Goal: Task Accomplishment & Management: Use online tool/utility

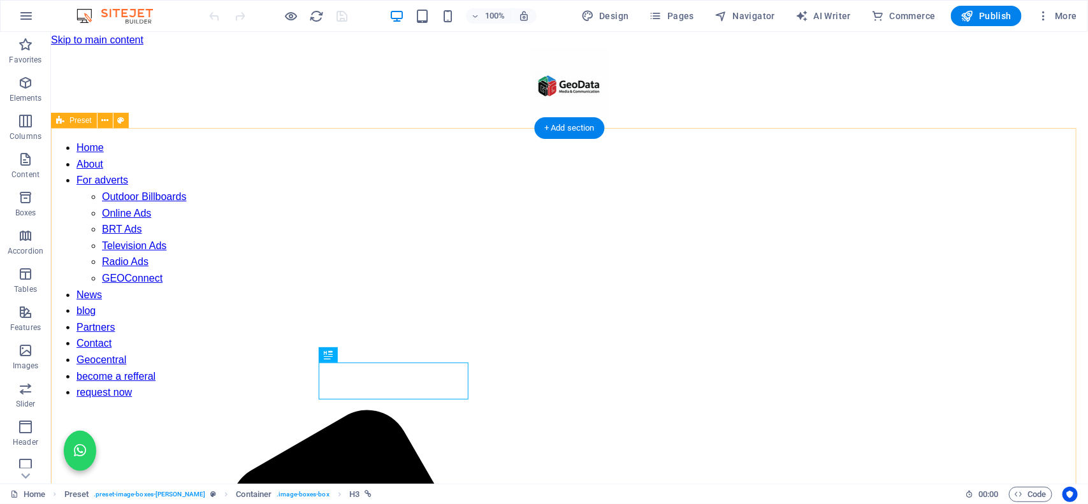
scroll to position [523, 0]
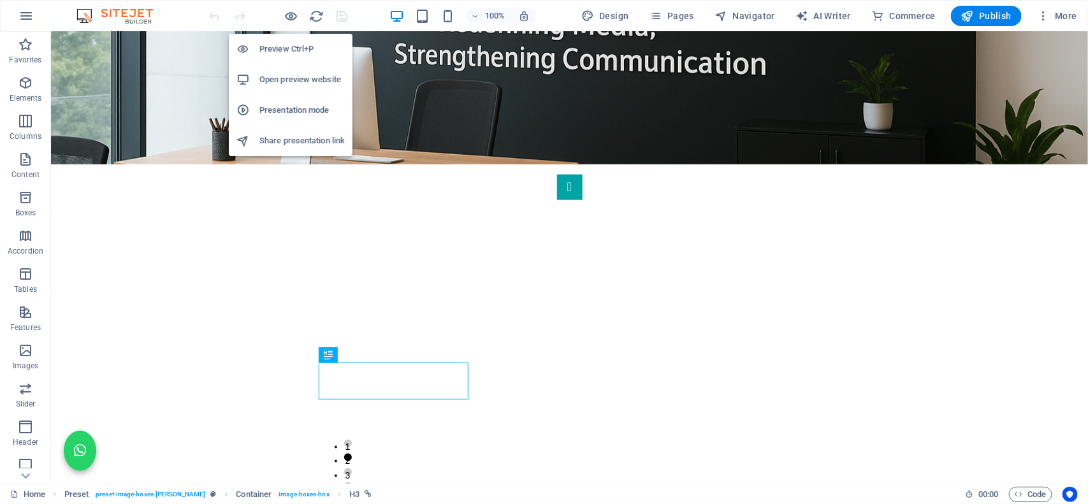
click at [294, 77] on h6 "Open preview website" at bounding box center [301, 79] width 85 height 15
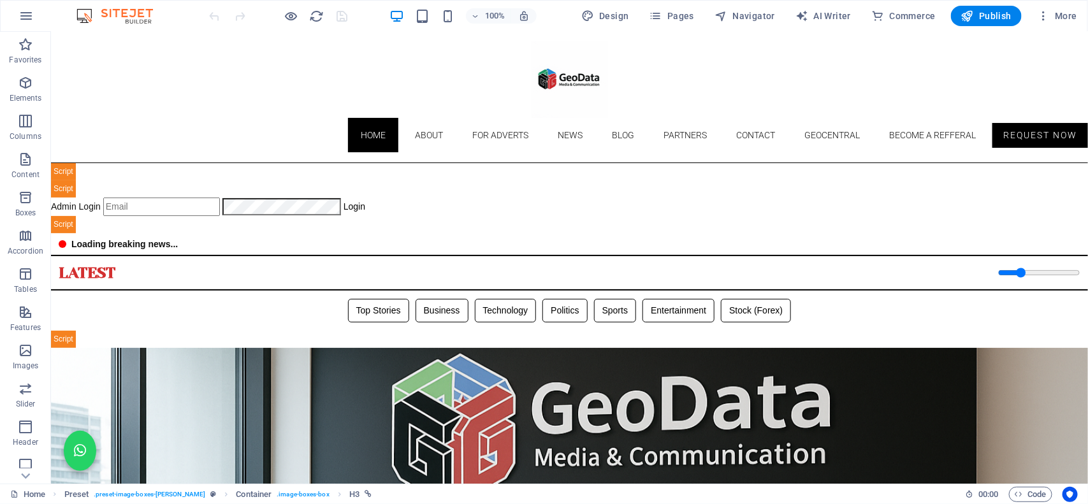
scroll to position [0, 0]
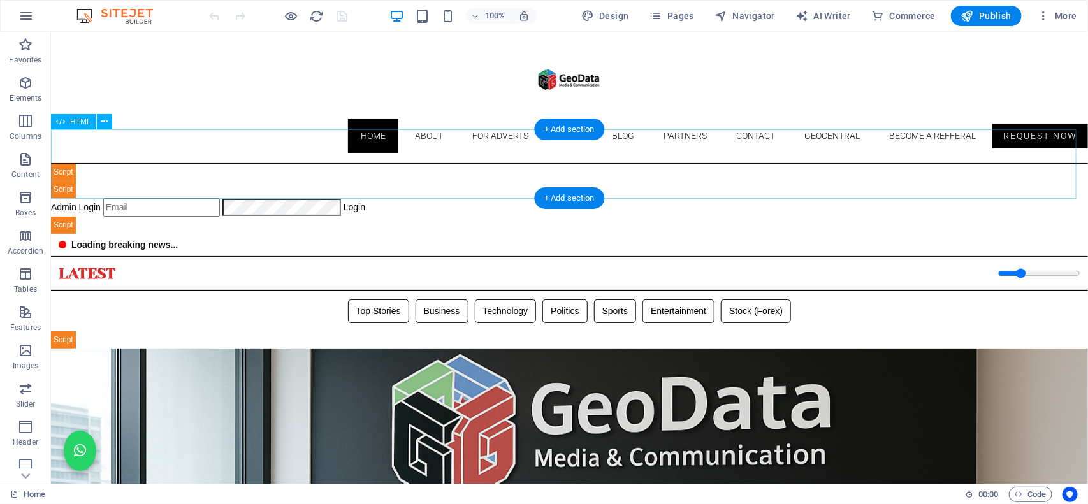
click at [463, 163] on div "Geodata Media - Admin Dashboard Admin Login Login 📊 Admin Dashboard Logout Book…" at bounding box center [568, 198] width 1037 height 70
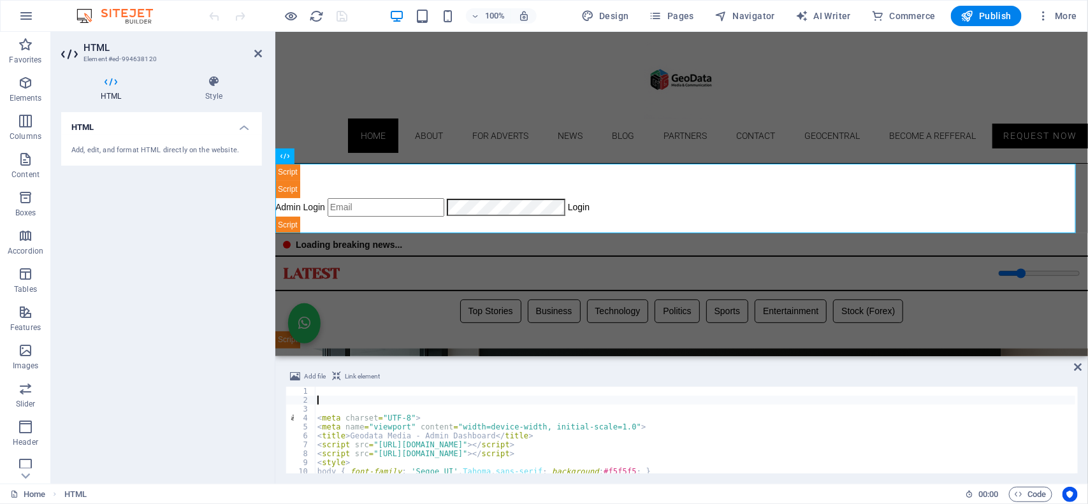
click at [372, 399] on div "< meta charset = "UTF-8" > < meta name = "viewport" content = "width=device-wid…" at bounding box center [961, 438] width 1293 height 102
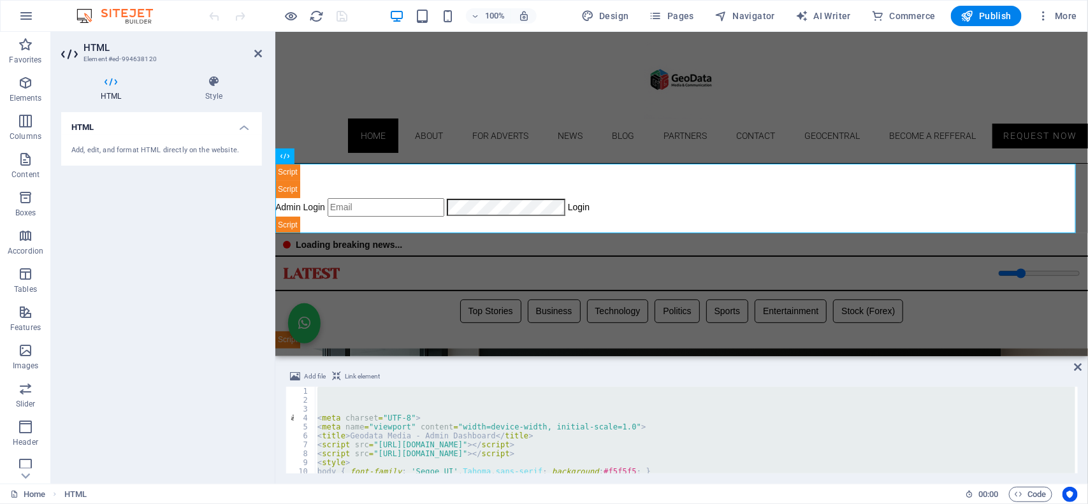
scroll to position [1772, 0]
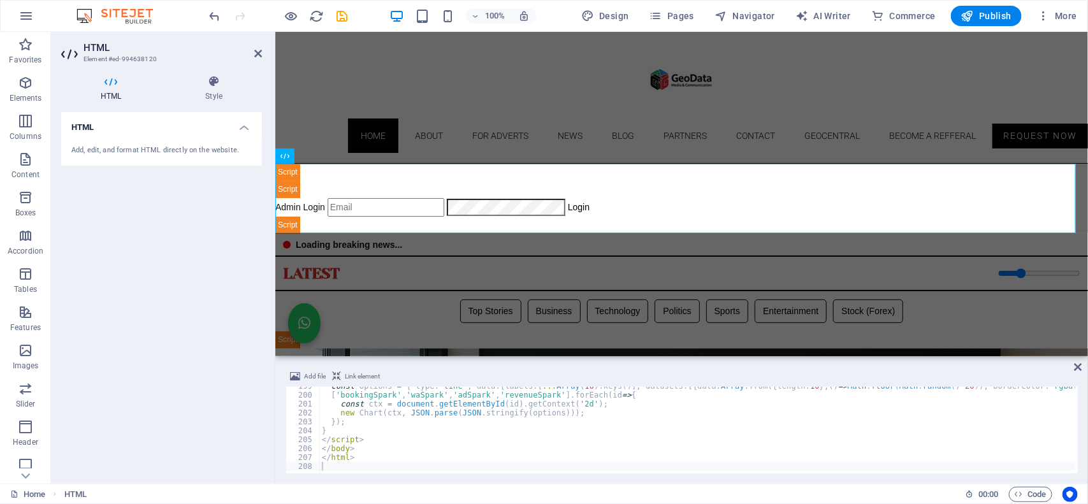
click at [368, 11] on div "100% Design Pages Navigator AI Writer Commerce Publish More" at bounding box center [644, 16] width 875 height 20
click at [335, 9] on icon "save" at bounding box center [342, 16] width 15 height 15
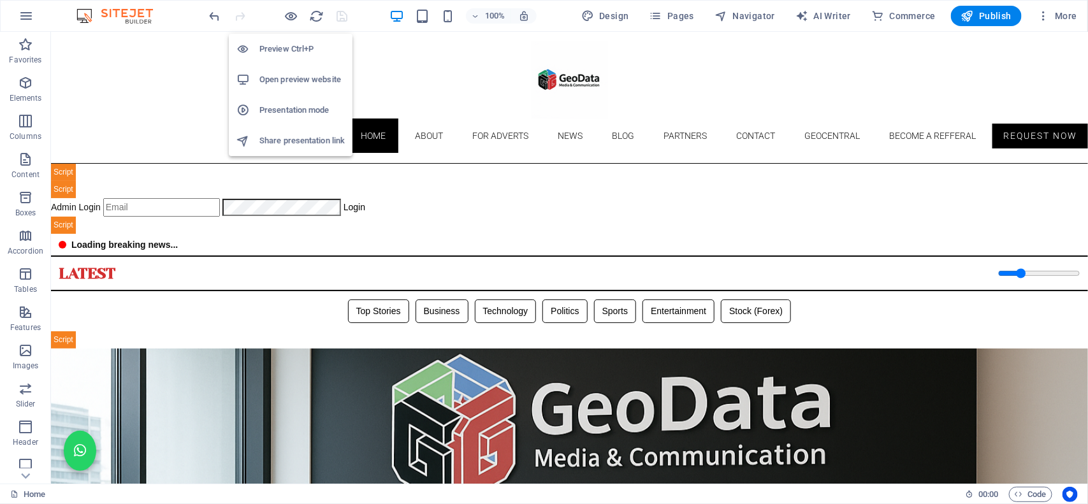
click at [276, 85] on h6 "Open preview website" at bounding box center [301, 79] width 85 height 15
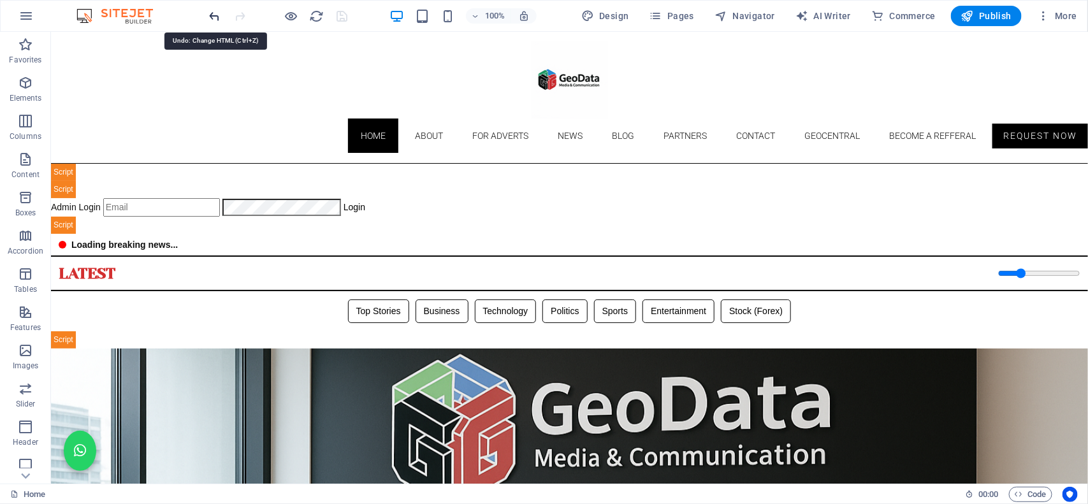
click at [214, 17] on icon "undo" at bounding box center [215, 16] width 15 height 15
click at [338, 18] on icon "save" at bounding box center [342, 16] width 15 height 15
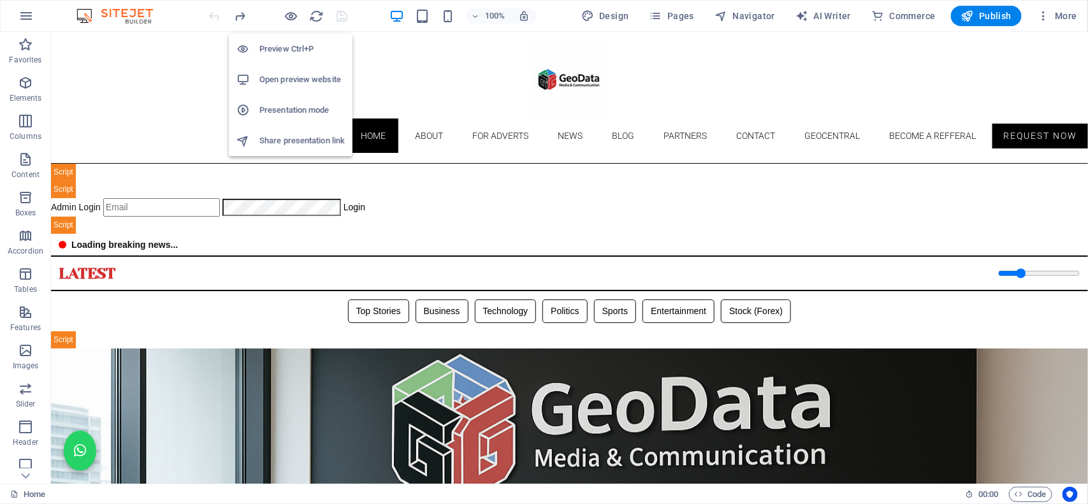
click at [272, 83] on h6 "Open preview website" at bounding box center [301, 79] width 85 height 15
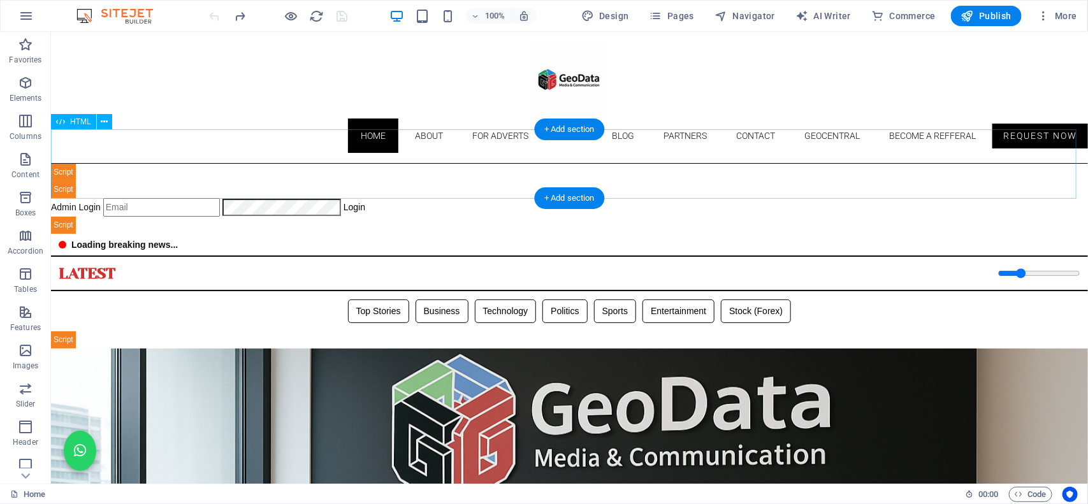
click at [449, 184] on div "Geodata Media - Admin Dashboard Admin Login Login 📊 Admin Dashboard Logout Book…" at bounding box center [568, 198] width 1037 height 70
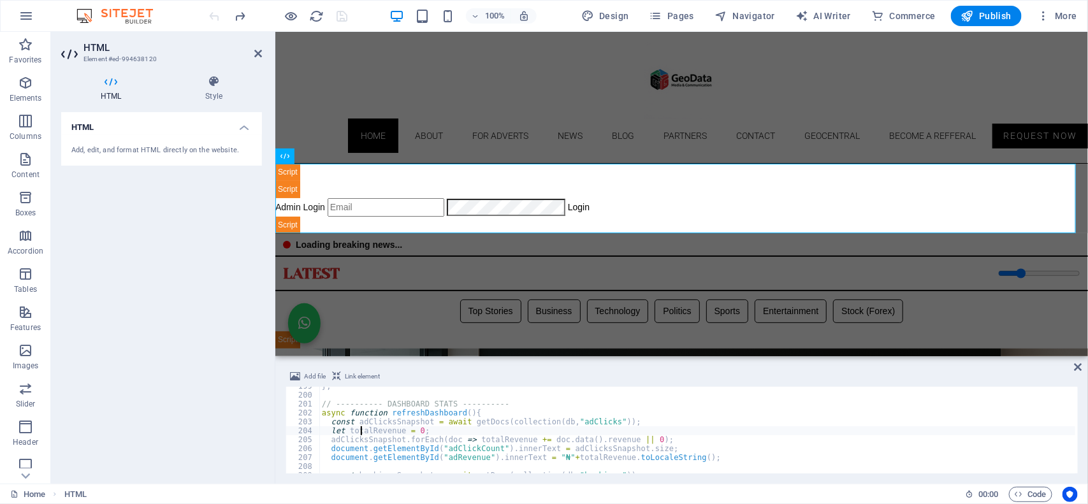
click at [359, 429] on div "} ; // ---------- DASHBOARD STATS ---------- async function refreshDashboard ( …" at bounding box center [965, 433] width 1293 height 102
type textarea "let totalRevenue = 0;"
